Goal: Information Seeking & Learning: Find specific fact

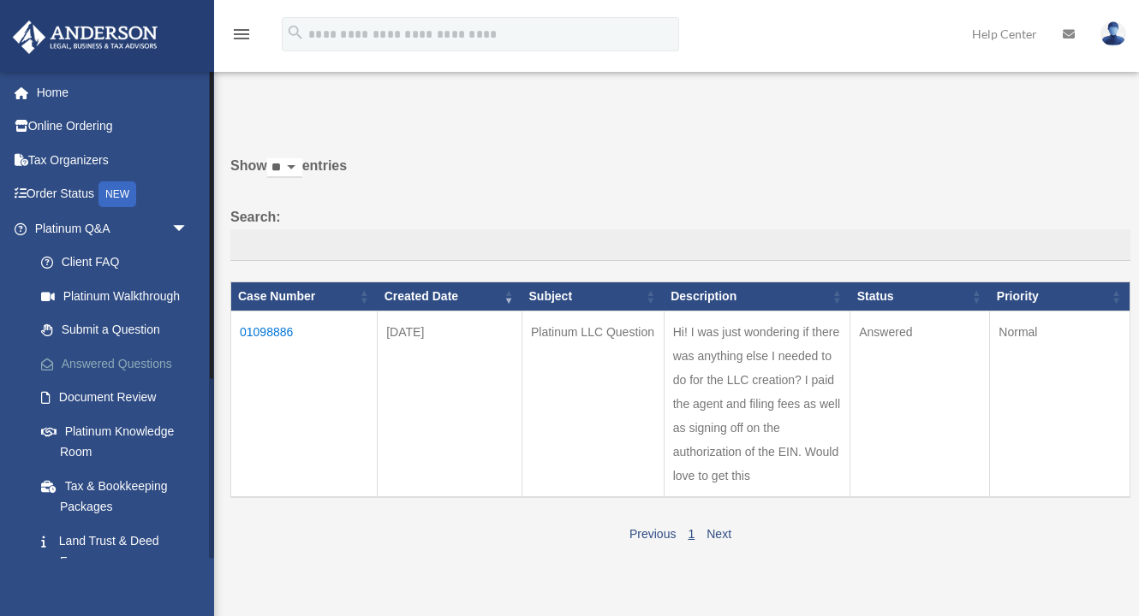
click at [129, 357] on link "Answered Questions" at bounding box center [119, 364] width 190 height 34
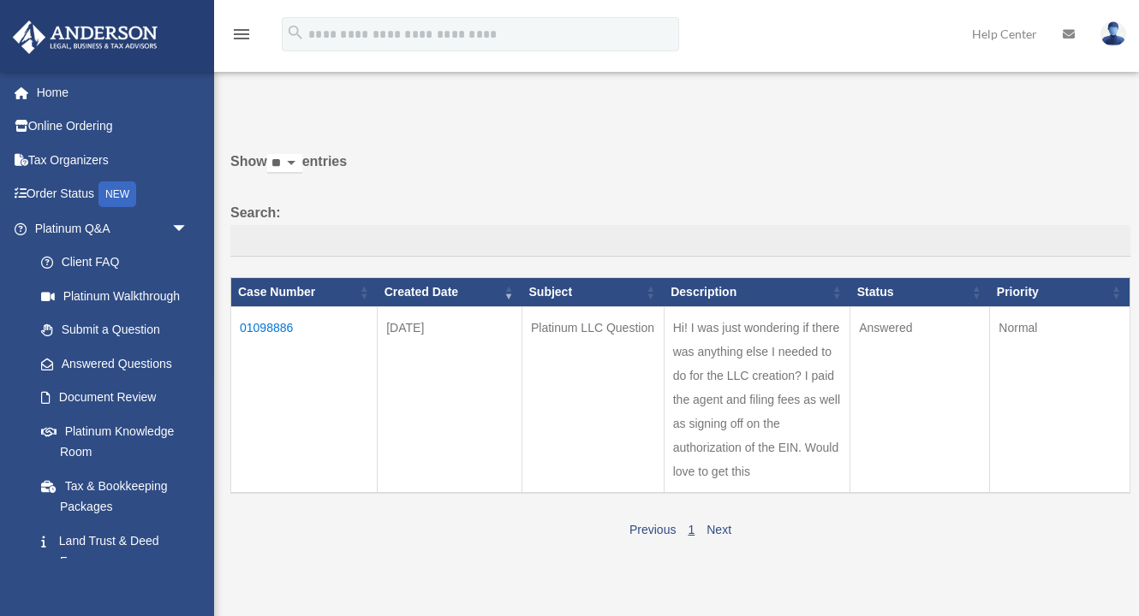
scroll to position [3, 0]
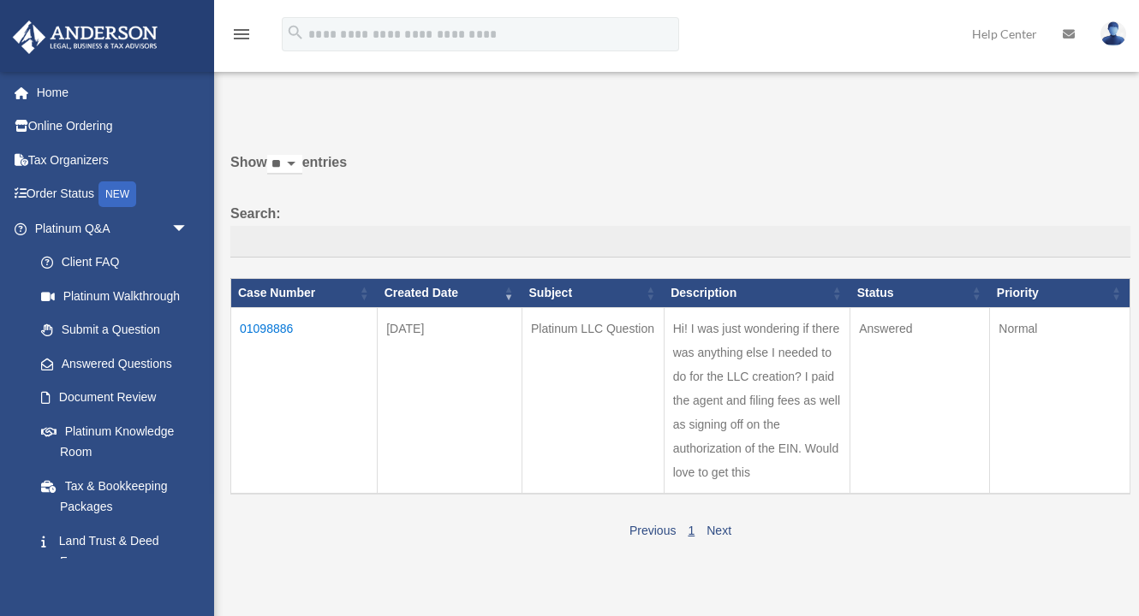
click at [283, 338] on td "01098886" at bounding box center [304, 400] width 146 height 187
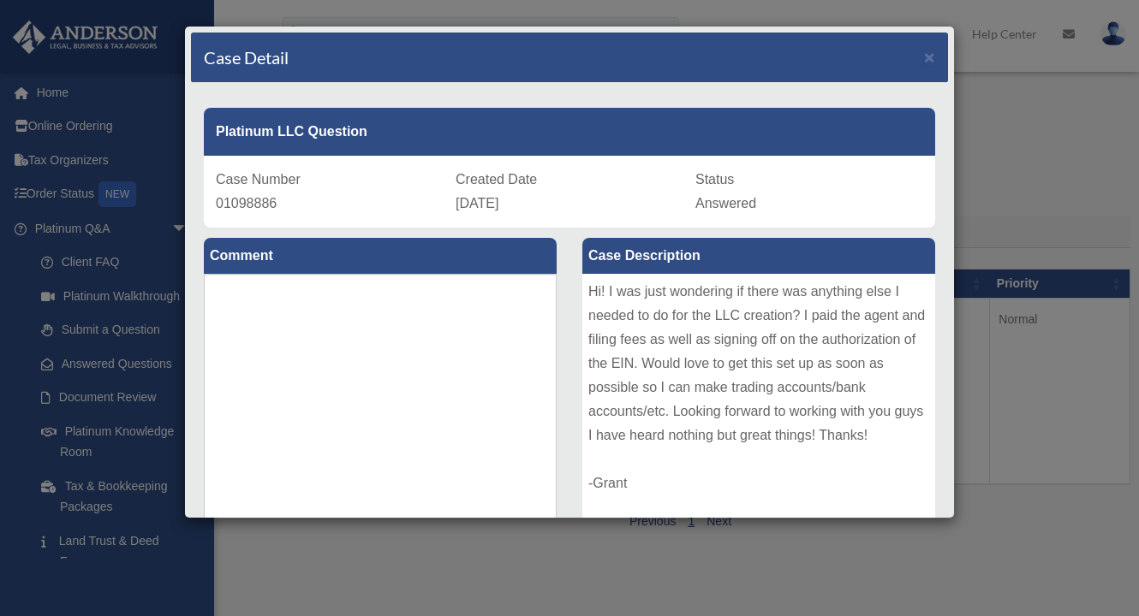
scroll to position [0, 0]
click at [929, 57] on span "×" at bounding box center [929, 57] width 11 height 20
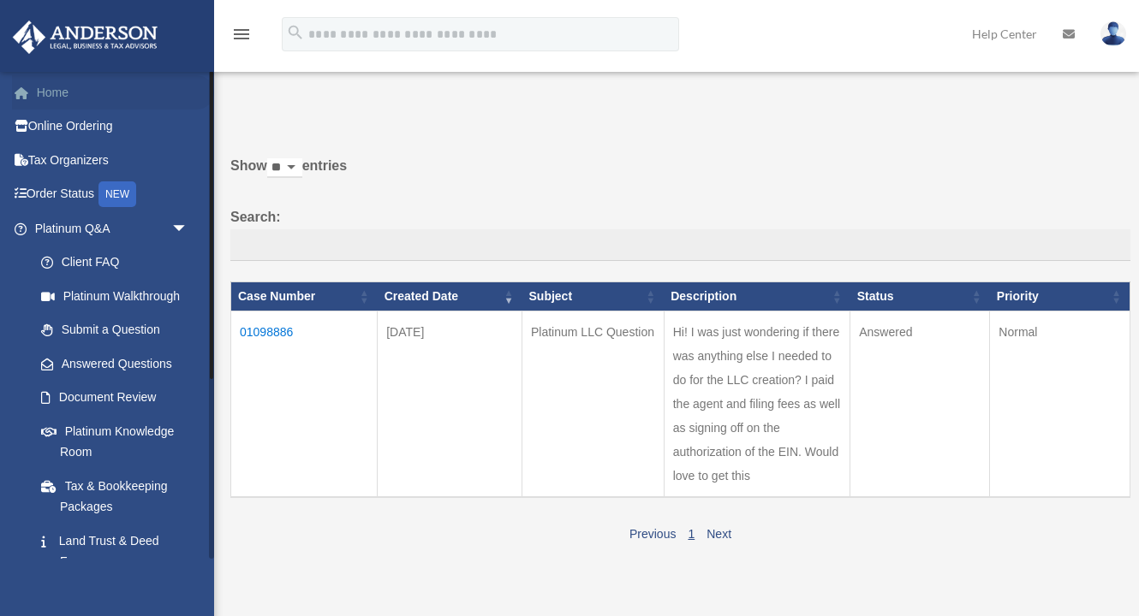
click at [57, 91] on link "Home" at bounding box center [113, 92] width 202 height 34
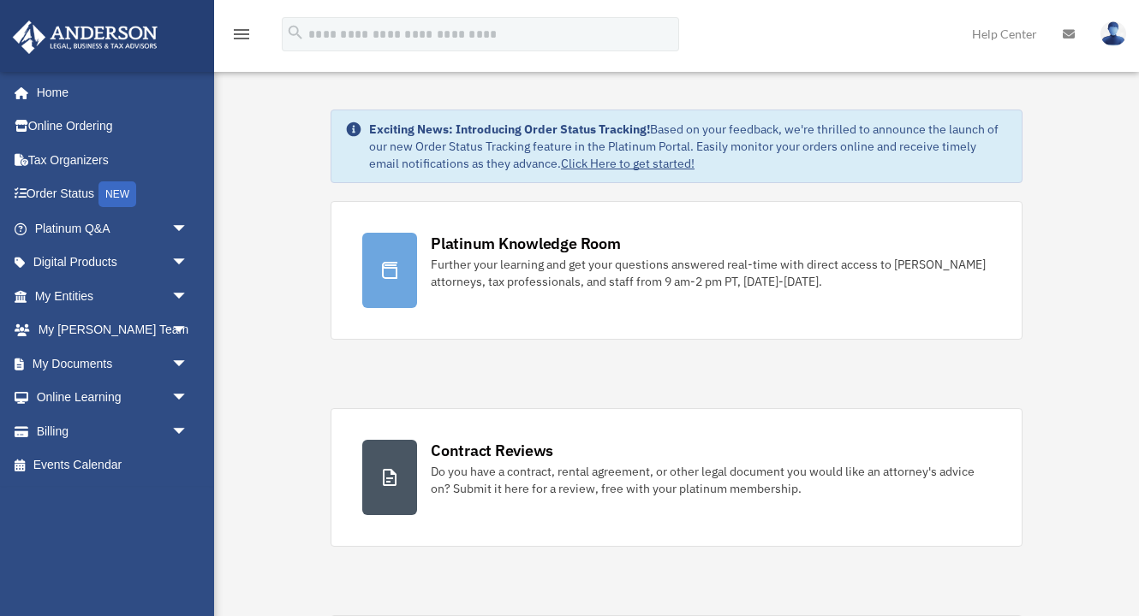
click at [1112, 40] on img at bounding box center [1113, 33] width 26 height 25
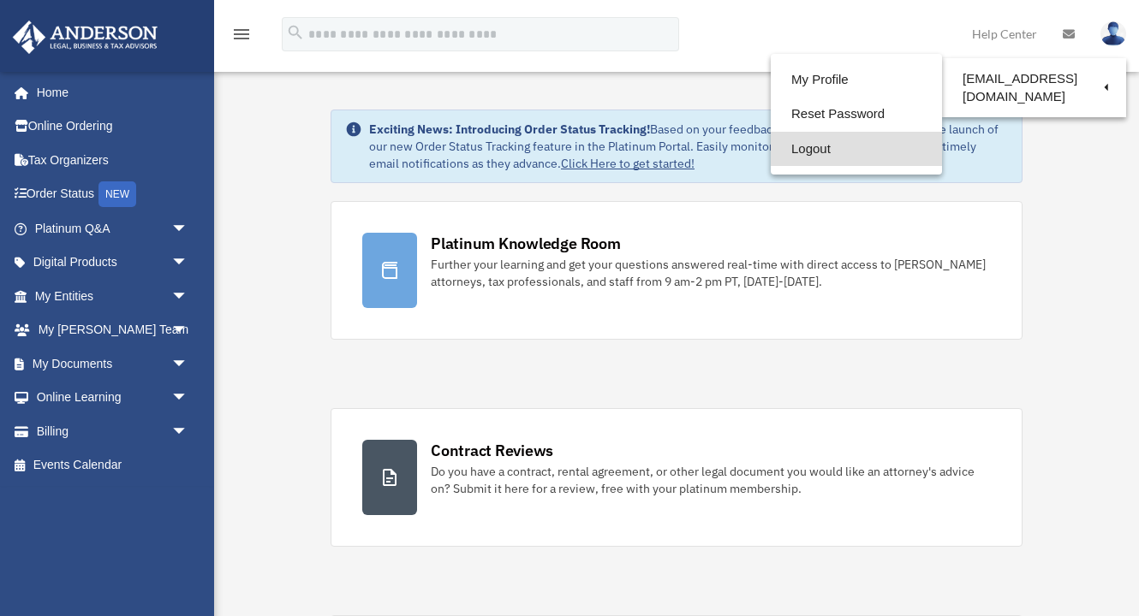
click at [817, 152] on link "Logout" at bounding box center [856, 149] width 171 height 35
